Goal: Information Seeking & Learning: Compare options

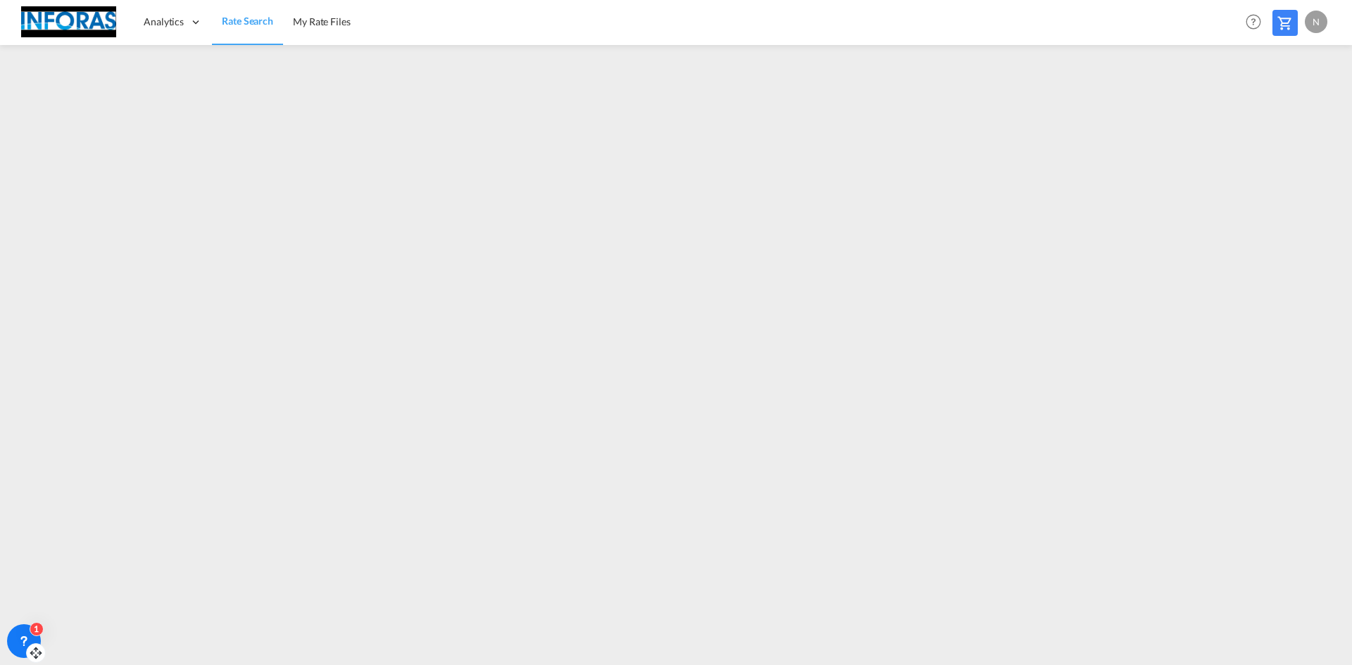
click at [25, 655] on div "1" at bounding box center [24, 641] width 34 height 34
drag, startPoint x: 32, startPoint y: 655, endPoint x: -8, endPoint y: 572, distance: 91.3
click at [0, 572] on html "Analytics Reports Rate Search My Rate Files Analytics Reports" at bounding box center [676, 332] width 1352 height 665
click at [32, 546] on div "1" at bounding box center [37, 547] width 14 height 14
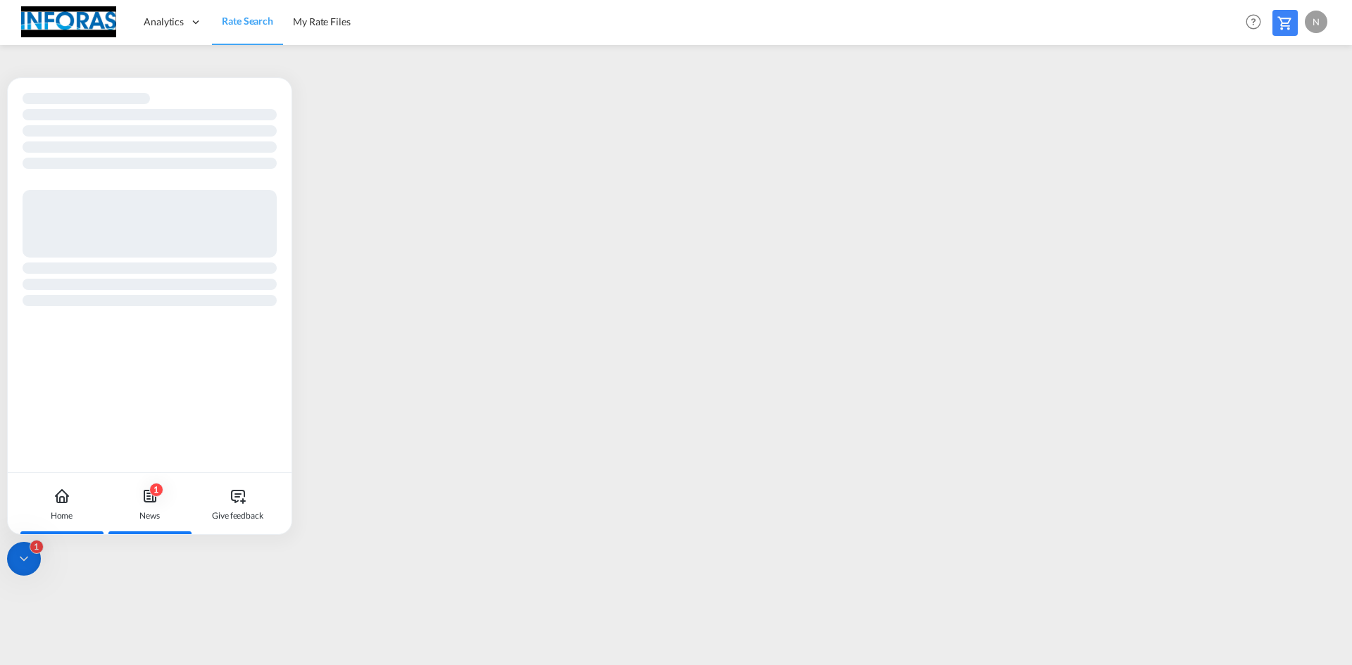
click at [133, 507] on div "1 News" at bounding box center [150, 504] width 78 height 62
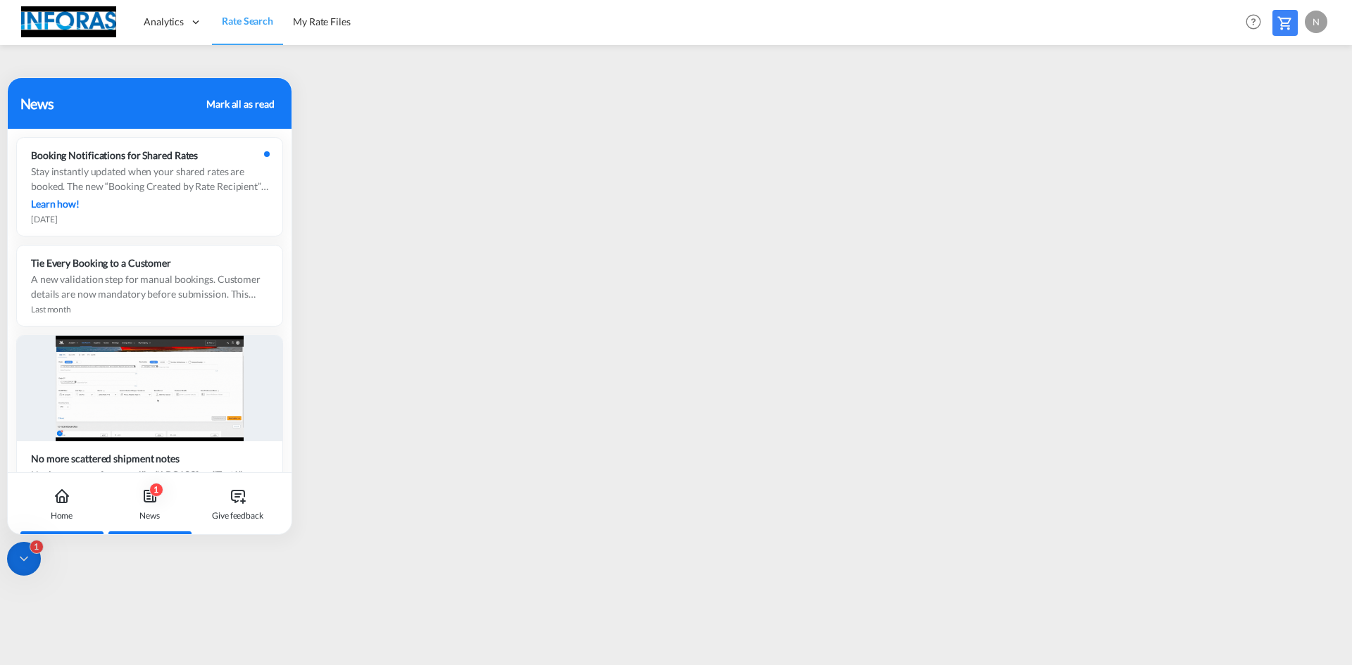
click at [80, 514] on div "Home" at bounding box center [62, 504] width 78 height 62
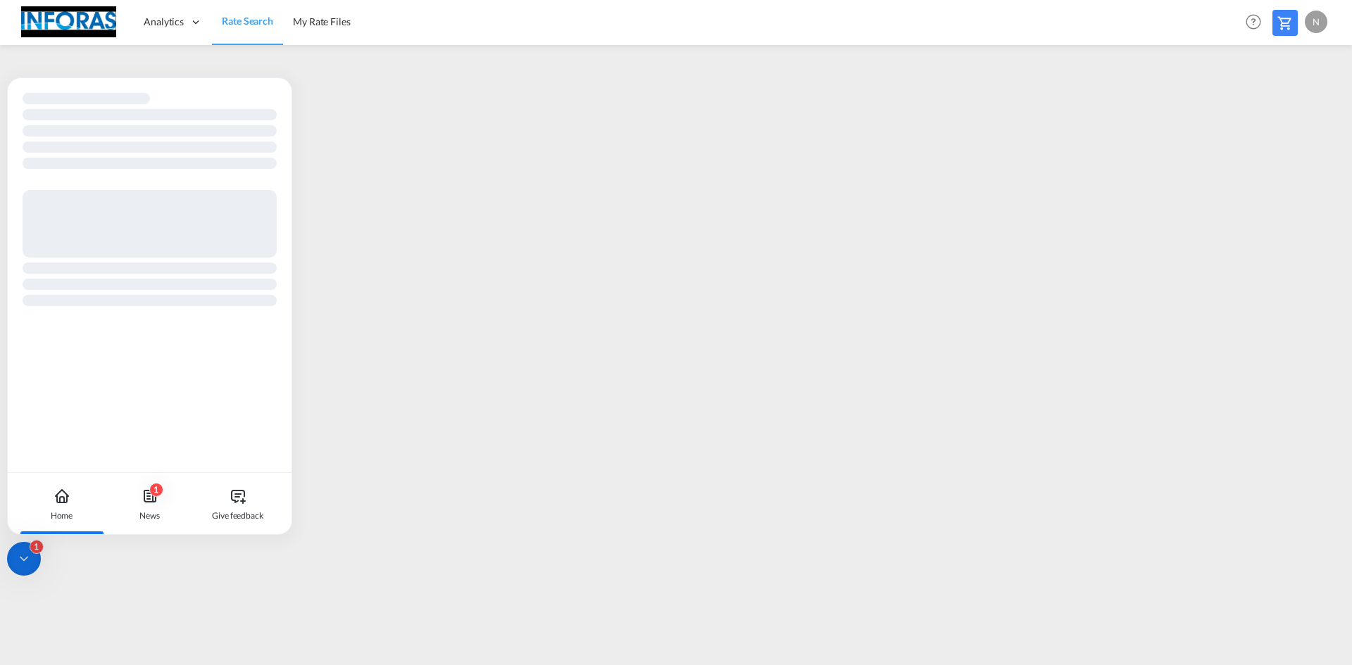
click at [23, 560] on icon at bounding box center [23, 560] width 7 height 4
